Goal: Information Seeking & Learning: Check status

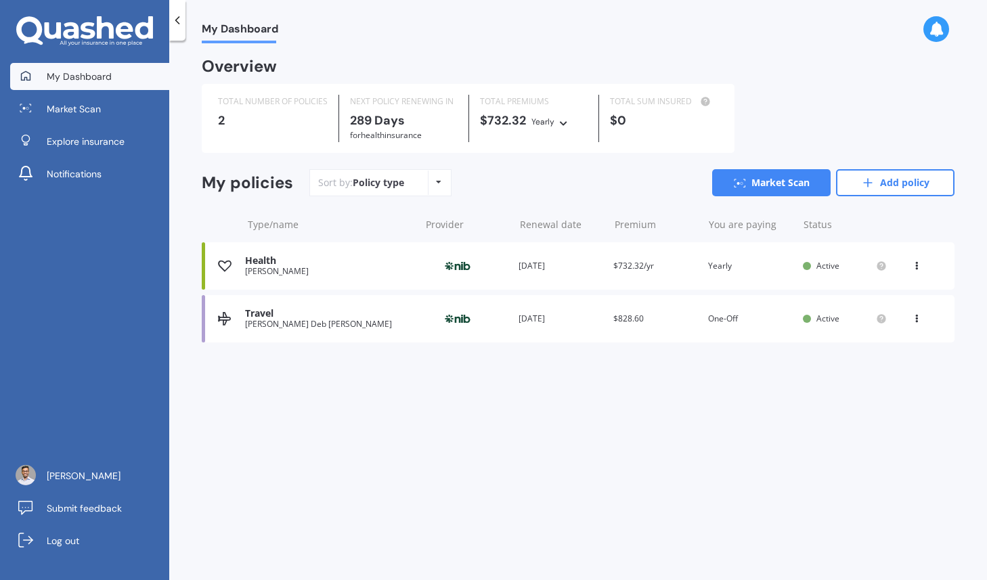
click at [222, 316] on img at bounding box center [224, 319] width 13 height 14
click at [259, 276] on div "[PERSON_NAME]" at bounding box center [329, 271] width 168 height 9
click at [352, 301] on div "Travel [PERSON_NAME] Deb [PERSON_NAME] Provider Renewal date [DATE] Premium $82…" at bounding box center [578, 318] width 753 height 47
